Goal: Communication & Community: Answer question/provide support

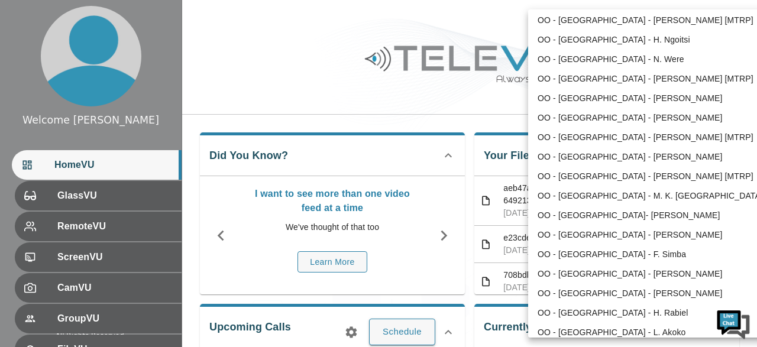
scroll to position [606, 0]
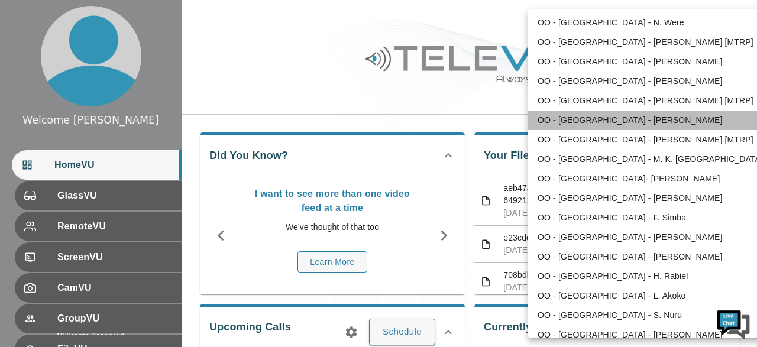
click at [645, 124] on li "OO - [GEOGRAPHIC_DATA] - [PERSON_NAME]" at bounding box center [650, 121] width 245 height 20
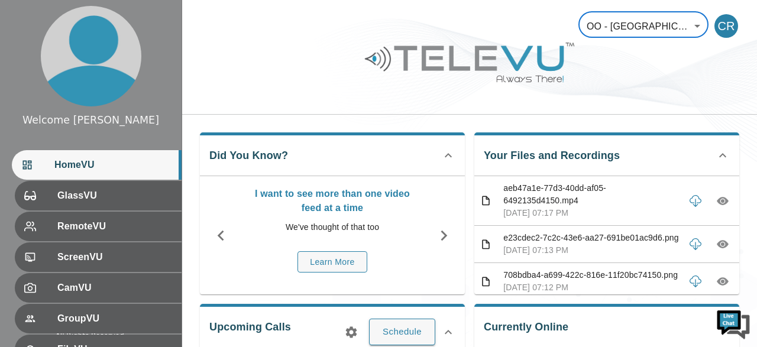
type input "26"
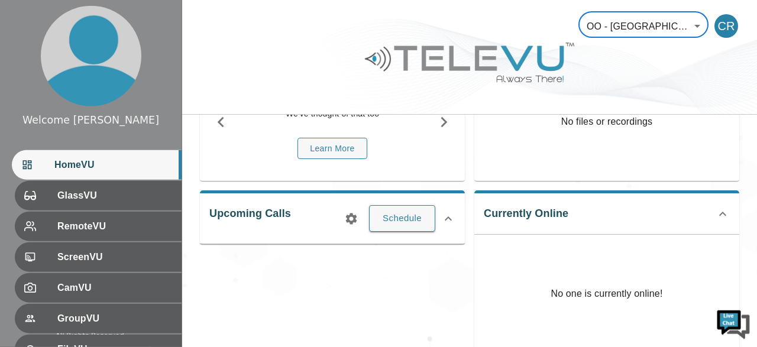
scroll to position [154, 0]
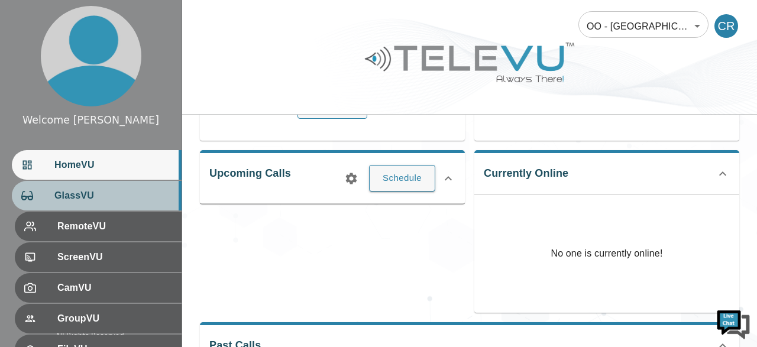
click at [93, 201] on span "GlassVU" at bounding box center [113, 196] width 118 height 14
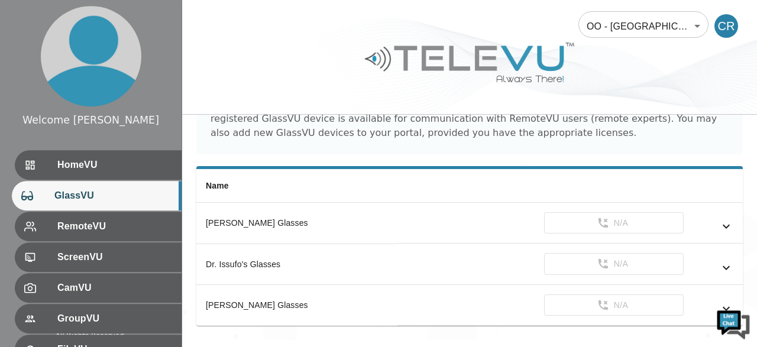
scroll to position [77, 0]
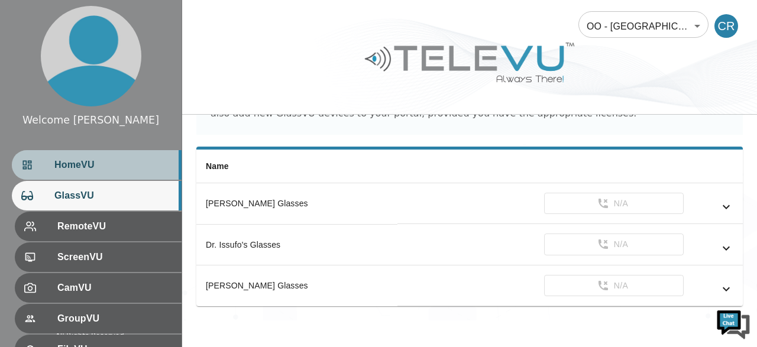
click at [112, 169] on span "HomeVU" at bounding box center [113, 165] width 118 height 14
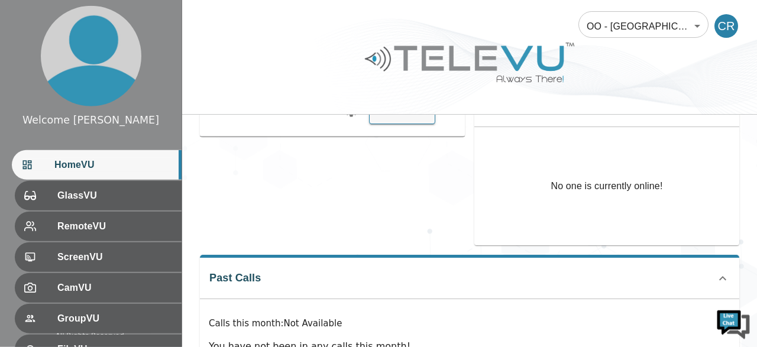
scroll to position [283, 0]
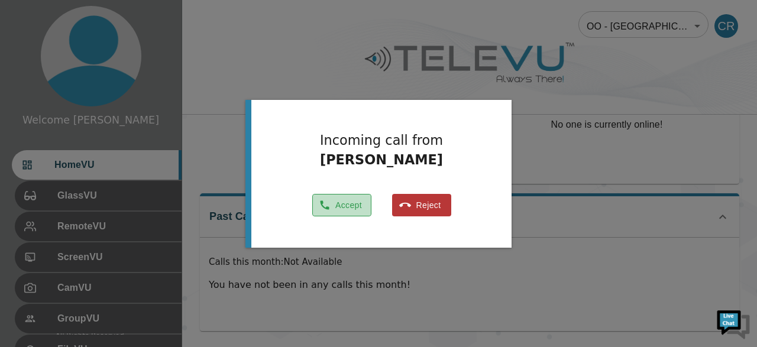
click at [344, 204] on button "Accept" at bounding box center [341, 205] width 59 height 23
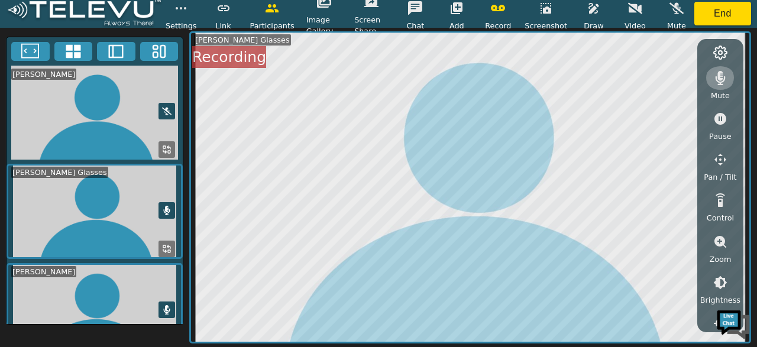
click at [722, 79] on icon "button" at bounding box center [721, 78] width 10 height 14
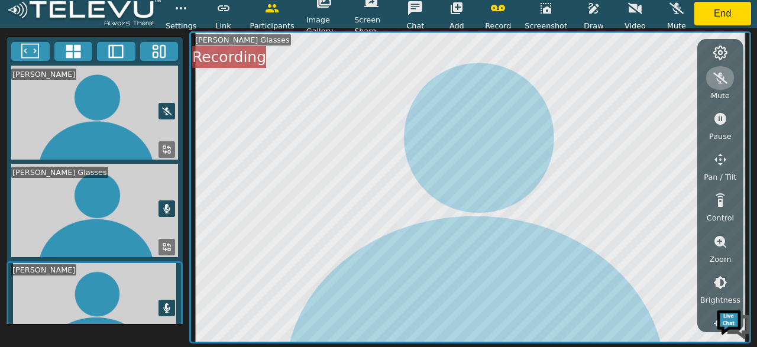
click at [722, 79] on icon "button" at bounding box center [720, 78] width 14 height 14
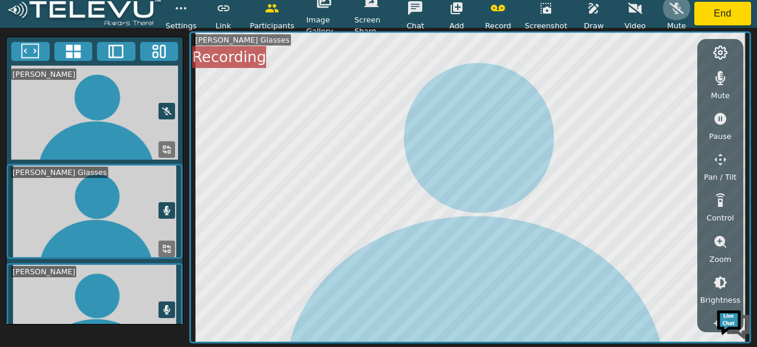
click at [675, 7] on icon "button" at bounding box center [677, 7] width 14 height 11
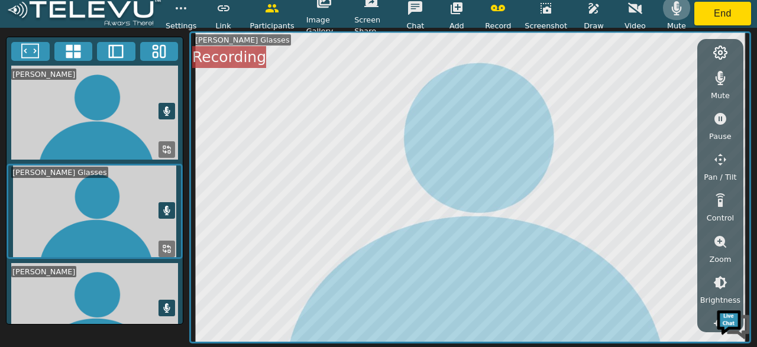
click at [674, 4] on icon "button" at bounding box center [677, 8] width 10 height 14
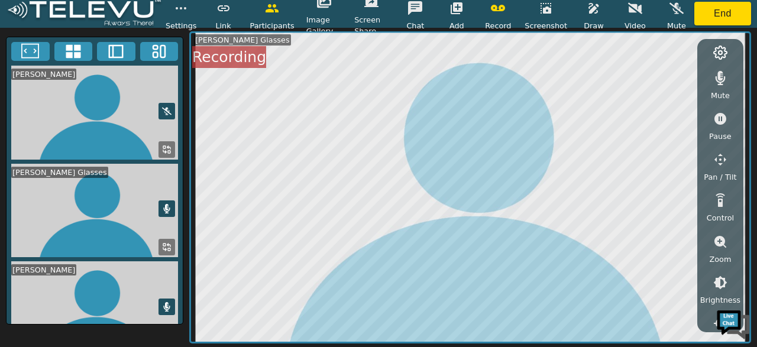
click at [721, 74] on icon "button" at bounding box center [721, 78] width 10 height 14
